Goal: Task Accomplishment & Management: Use online tool/utility

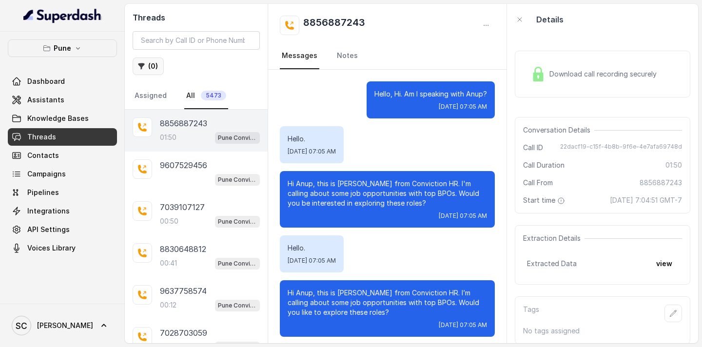
scroll to position [702, 0]
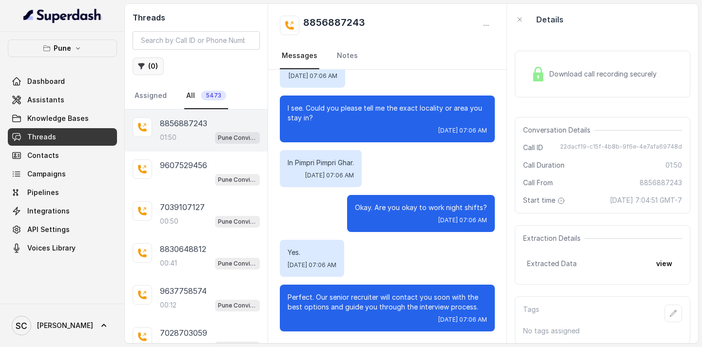
click at [149, 69] on button "( 0 )" at bounding box center [148, 67] width 31 height 18
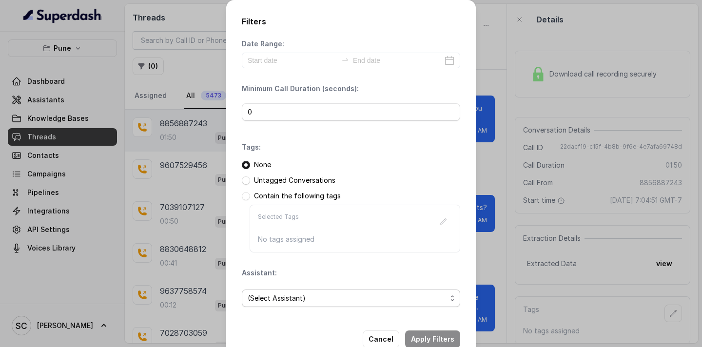
click at [282, 300] on span "(Select Assistant)" at bounding box center [347, 299] width 199 height 12
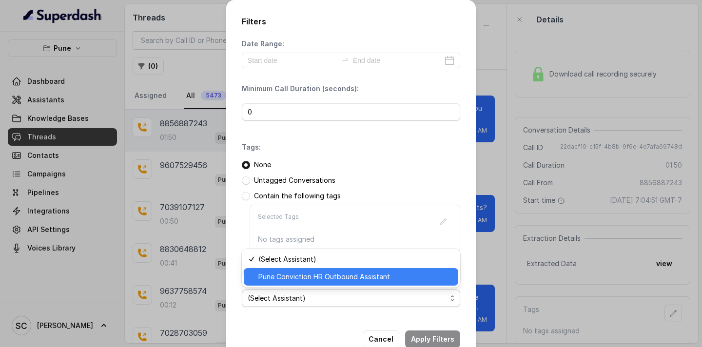
click at [288, 273] on span "Pune Conviction HR Outbound Assistant" at bounding box center [356, 277] width 194 height 12
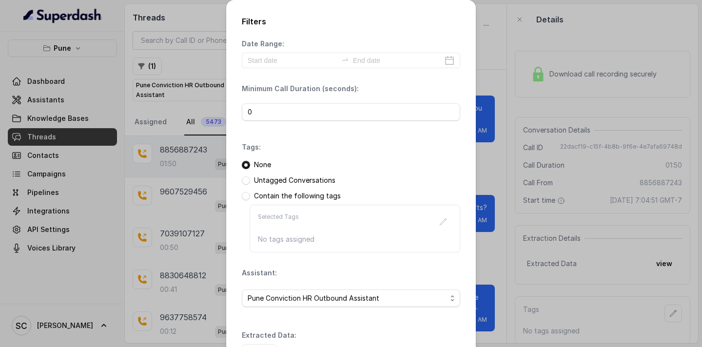
scroll to position [71, 0]
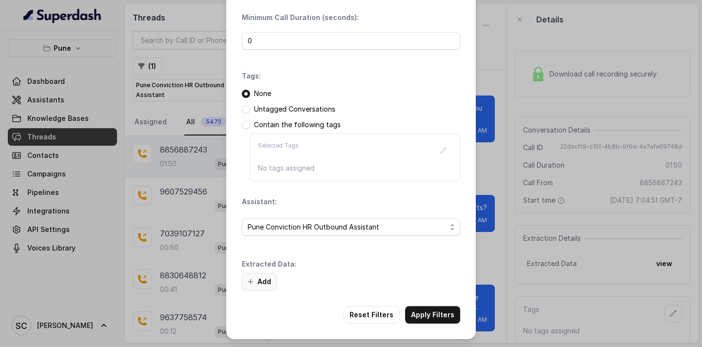
click at [260, 286] on button "Add" at bounding box center [259, 282] width 35 height 18
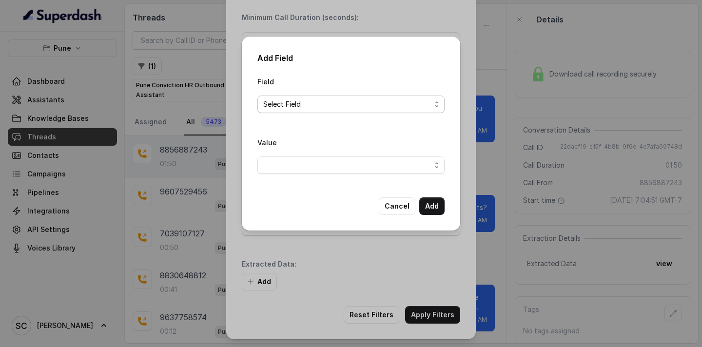
click at [332, 102] on span "Select Field" at bounding box center [347, 105] width 168 height 12
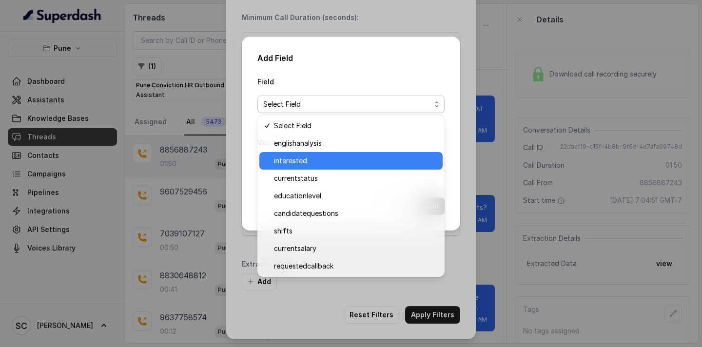
click at [318, 157] on span "interested" at bounding box center [355, 161] width 163 height 12
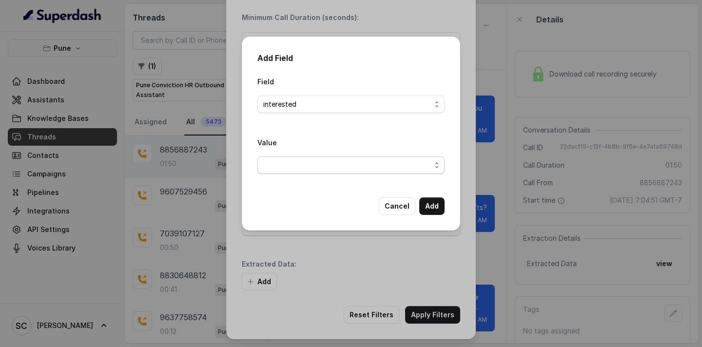
click at [312, 169] on span "button" at bounding box center [351, 166] width 187 height 18
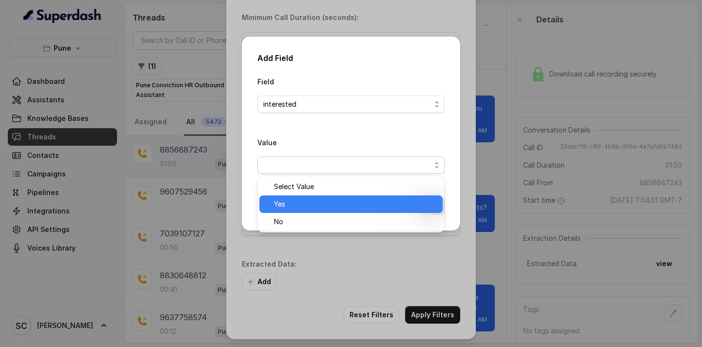
click at [310, 200] on span "Yes" at bounding box center [355, 205] width 163 height 12
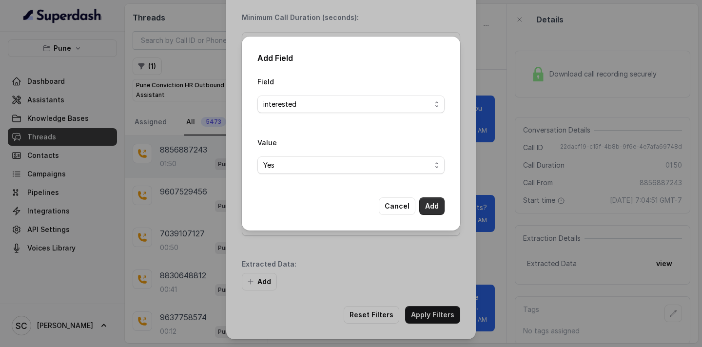
click at [430, 205] on button "Add" at bounding box center [432, 207] width 25 height 18
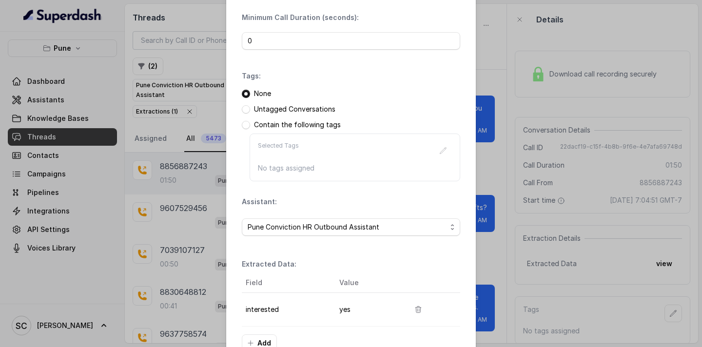
scroll to position [133, 0]
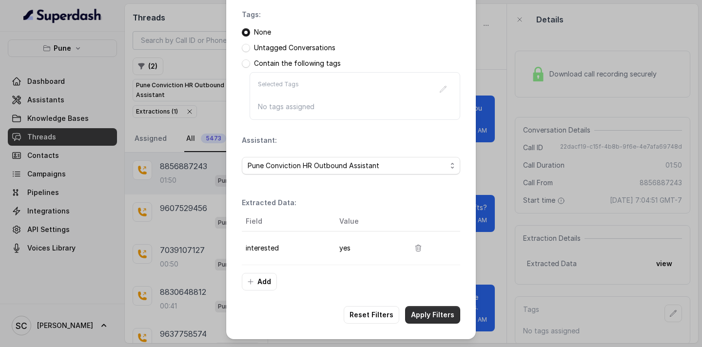
click at [427, 314] on button "Apply Filters" at bounding box center [432, 315] width 55 height 18
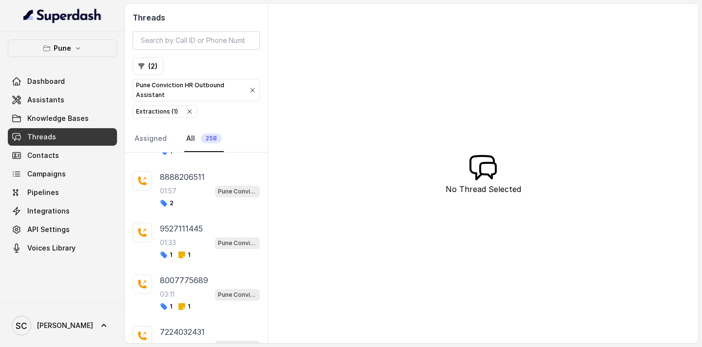
scroll to position [13130, 0]
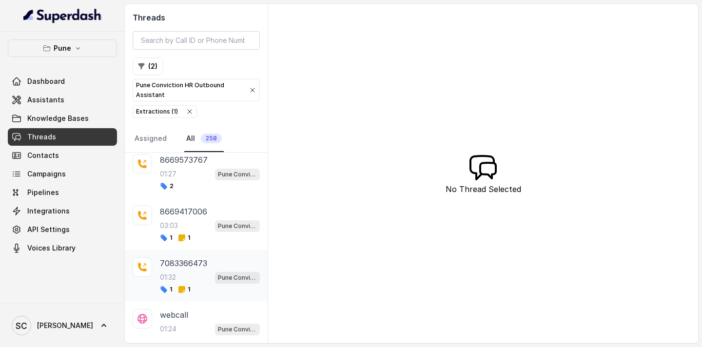
click at [204, 280] on div "01:32 Pune Conviction HR Outbound Assistant" at bounding box center [210, 277] width 100 height 13
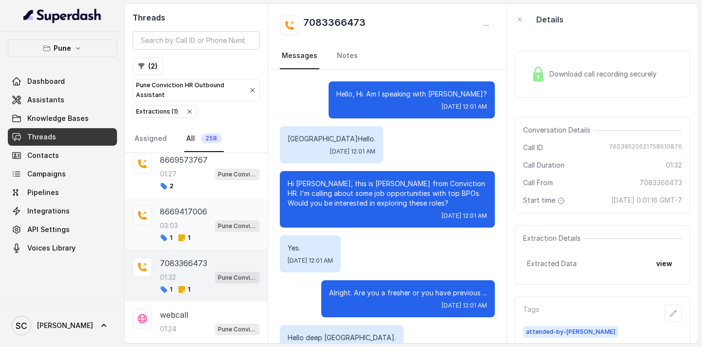
scroll to position [868, 0]
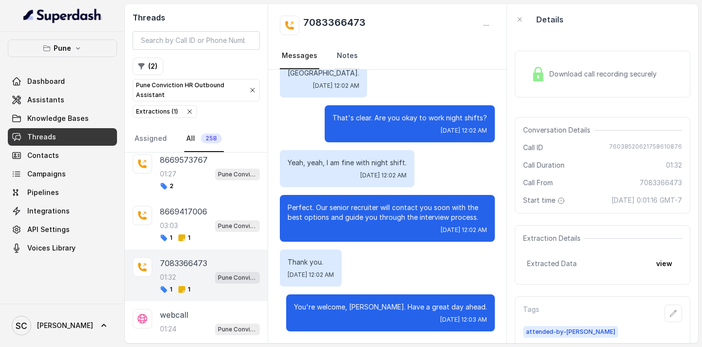
click at [347, 54] on link "Notes" at bounding box center [347, 56] width 25 height 26
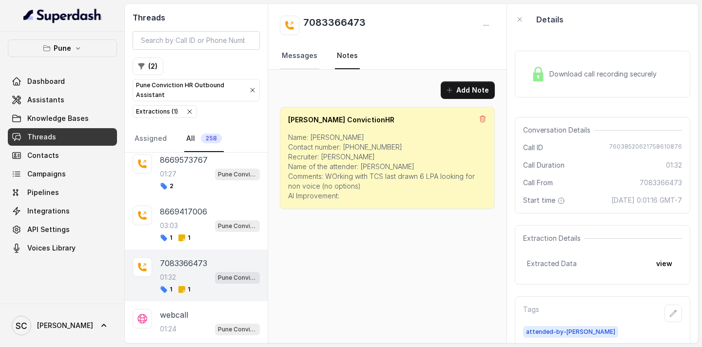
click at [310, 59] on link "Messages" at bounding box center [300, 56] width 40 height 26
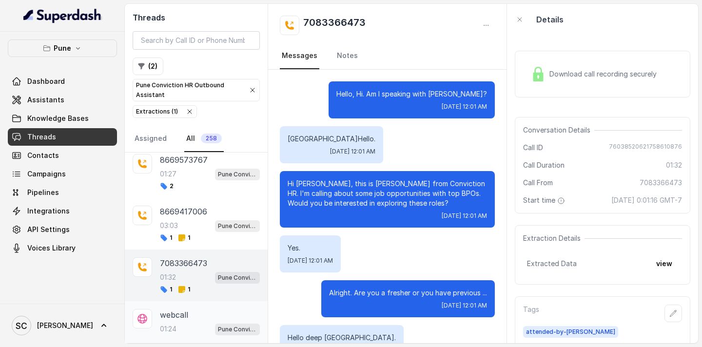
click at [187, 327] on div "01:24 Pune Conviction HR Outbound Assistant" at bounding box center [210, 329] width 100 height 13
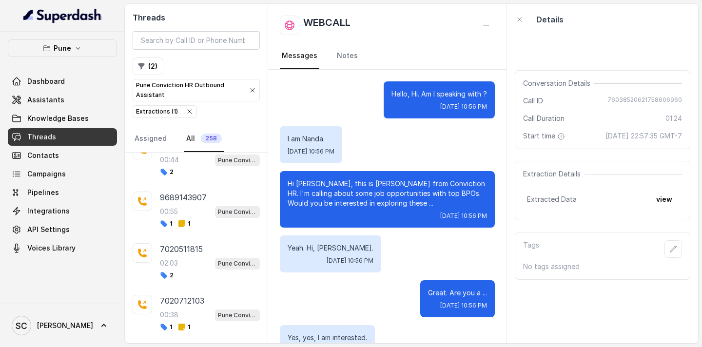
scroll to position [226, 0]
